Goal: Task Accomplishment & Management: Manage account settings

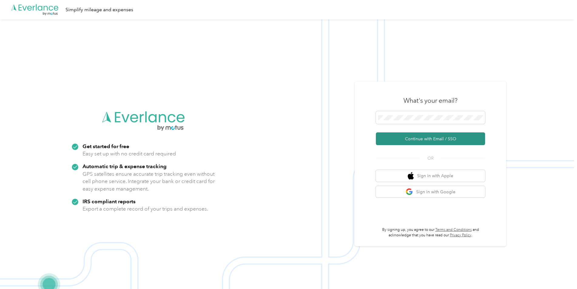
click at [421, 137] on button "Continue with Email / SSO" at bounding box center [430, 139] width 109 height 13
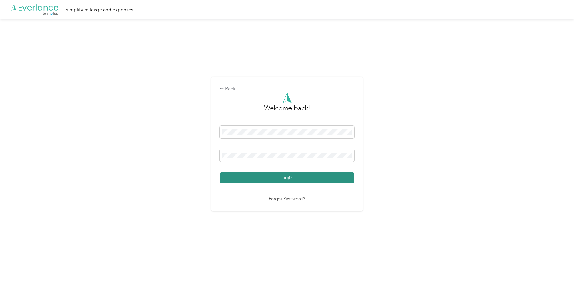
click at [289, 175] on button "Login" at bounding box center [287, 178] width 135 height 11
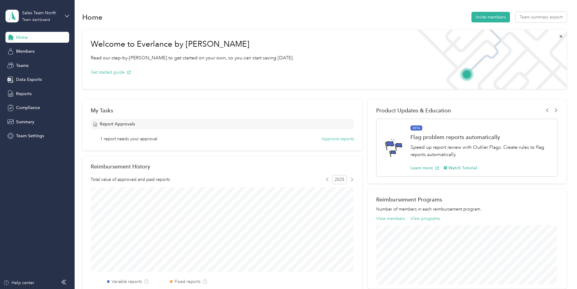
click at [72, 16] on aside "Sales Team North Team dashboard Home Members Teams Data Exports Reports Complia…" at bounding box center [37, 144] width 75 height 289
click at [67, 17] on icon at bounding box center [67, 16] width 4 height 2
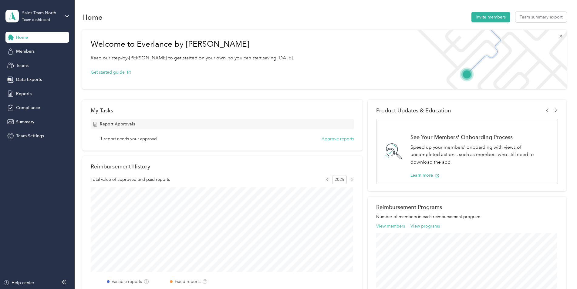
click at [18, 48] on div "Team dashboard" at bounding box center [27, 50] width 33 height 6
click at [25, 51] on span "Members" at bounding box center [25, 51] width 18 height 6
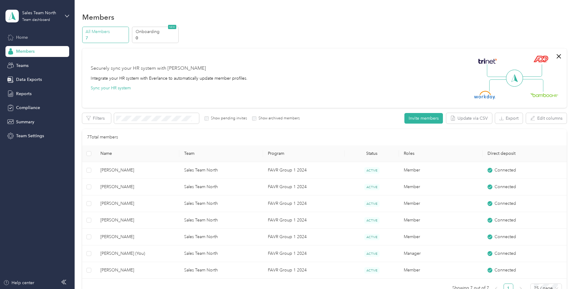
click at [27, 40] on span "Home" at bounding box center [22, 37] width 12 height 6
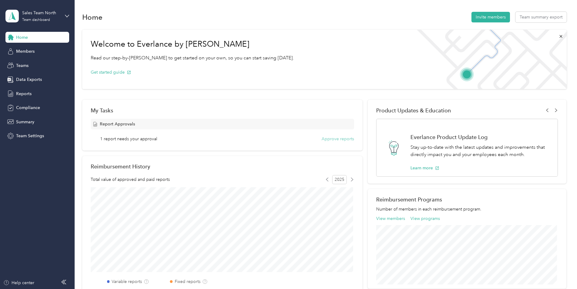
click at [331, 138] on button "Approve reports" at bounding box center [337, 139] width 32 height 6
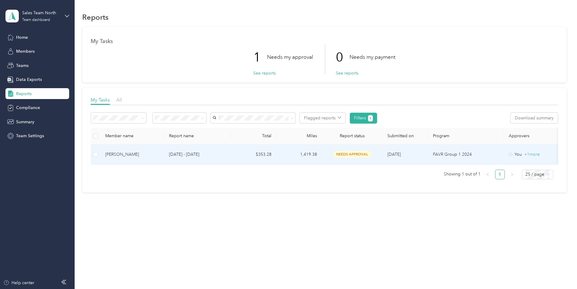
click at [108, 154] on div "[PERSON_NAME]" at bounding box center [132, 154] width 54 height 7
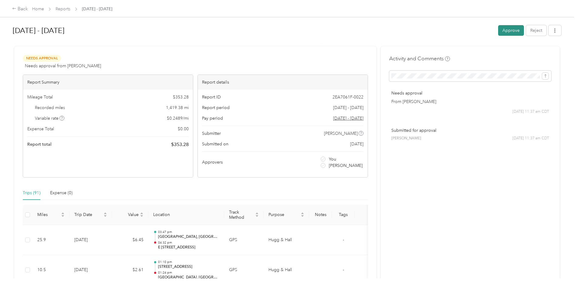
click at [510, 30] on button "Approve" at bounding box center [511, 30] width 26 height 11
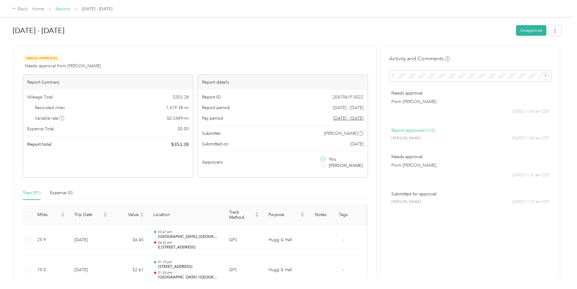
click at [61, 9] on link "Reports" at bounding box center [62, 8] width 15 height 5
